Goal: Task Accomplishment & Management: Manage account settings

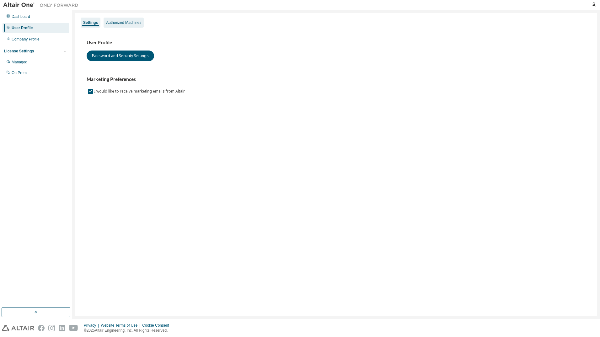
click at [120, 22] on div "Authorized Machines" at bounding box center [123, 22] width 35 height 5
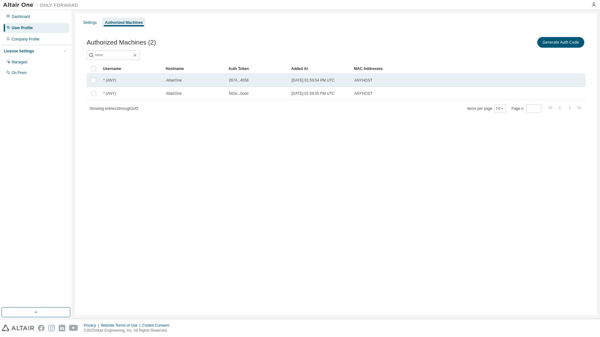
click at [172, 81] on span "AltairOne" at bounding box center [174, 80] width 16 height 5
